Goal: Information Seeking & Learning: Check status

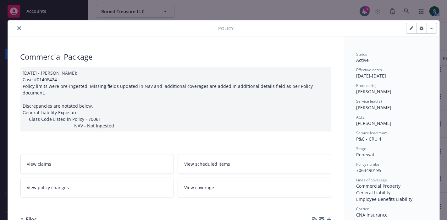
click at [20, 24] on div "Policy" at bounding box center [224, 28] width 432 height 16
click at [17, 26] on icon "close" at bounding box center [19, 28] width 4 height 4
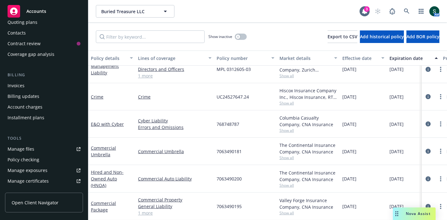
scroll to position [70, 0]
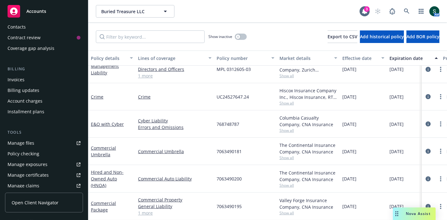
click at [169, 138] on div "Commercial Umbrella" at bounding box center [174, 151] width 79 height 27
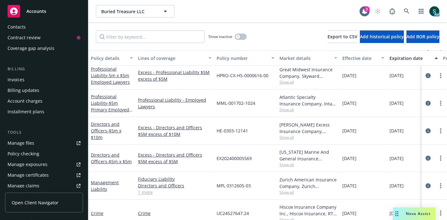
scroll to position [113, 0]
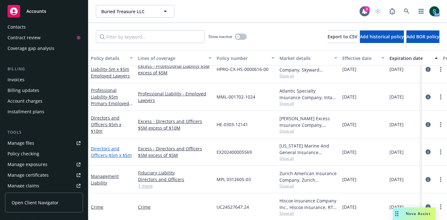
click at [107, 152] on span "- $5m x $5m" at bounding box center [119, 155] width 25 height 6
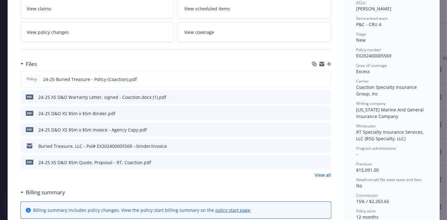
scroll to position [140, 0]
